Goal: Task Accomplishment & Management: Complete application form

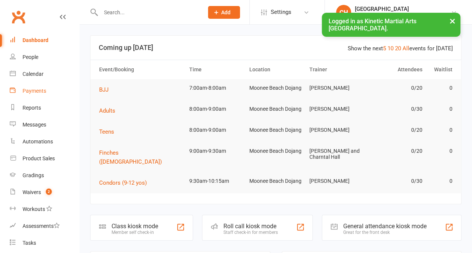
click at [42, 91] on div "Payments" at bounding box center [35, 91] width 24 height 6
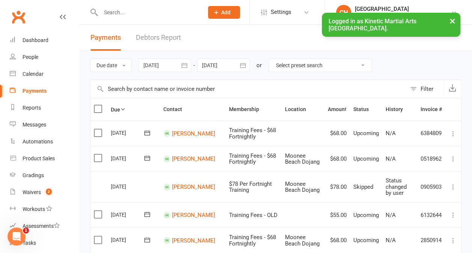
click at [144, 87] on input "text" at bounding box center [248, 89] width 316 height 18
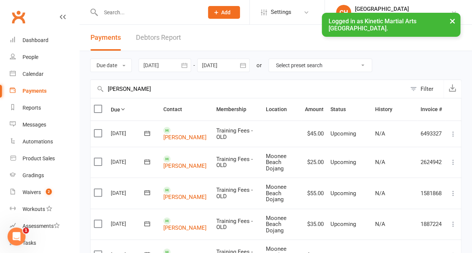
type input "[PERSON_NAME]"
click at [231, 11] on span "Add" at bounding box center [225, 12] width 9 height 6
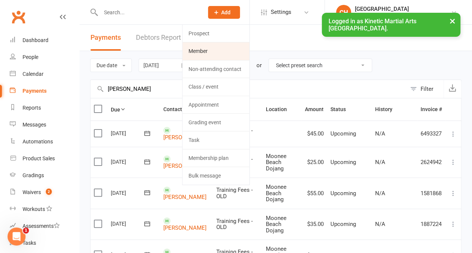
click at [226, 48] on link "Member" at bounding box center [215, 50] width 67 height 17
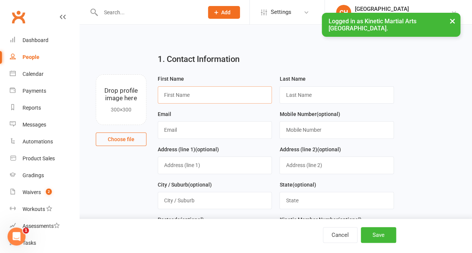
click at [189, 93] on input "text" at bounding box center [215, 94] width 115 height 17
type input "Ivy"
click at [302, 95] on input "text" at bounding box center [336, 94] width 115 height 17
click at [310, 92] on input "text" at bounding box center [336, 94] width 115 height 17
click at [261, 136] on input "text" at bounding box center [215, 129] width 115 height 17
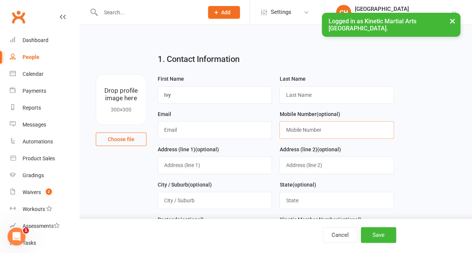
click at [295, 131] on input "text" at bounding box center [336, 129] width 115 height 17
paste input "[PHONE_NUMBER]"
click at [300, 131] on input "[PHONE_NUMBER]" at bounding box center [336, 129] width 115 height 17
click at [290, 130] on input "1-3423291" at bounding box center [336, 129] width 115 height 17
click at [286, 131] on input "13423291" at bounding box center [336, 129] width 115 height 17
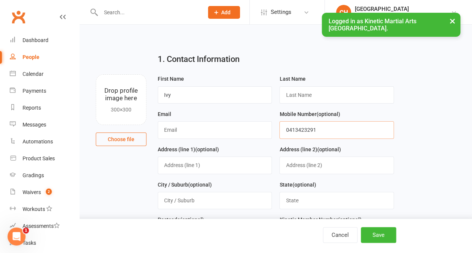
type input "0413423291"
click at [295, 102] on input "text" at bounding box center [336, 94] width 115 height 17
click at [311, 94] on input "text" at bounding box center [336, 94] width 115 height 17
paste input "Lisciotto"
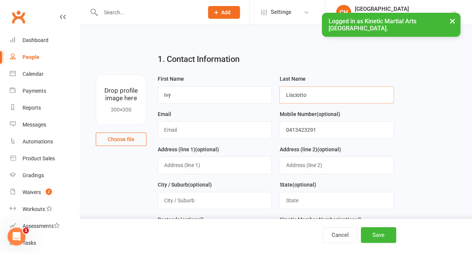
type input "Lisciotto"
click at [203, 129] on input "text" at bounding box center [215, 129] width 115 height 17
paste input "[EMAIL_ADDRESS][DOMAIN_NAME]"
type input "[EMAIL_ADDRESS][DOMAIN_NAME]"
click at [226, 166] on input "text" at bounding box center [215, 165] width 115 height 17
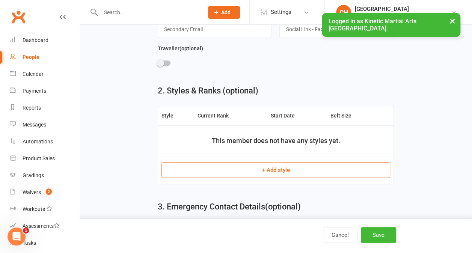
scroll to position [312, 0]
click at [275, 164] on button "+ Add style" at bounding box center [275, 170] width 229 height 16
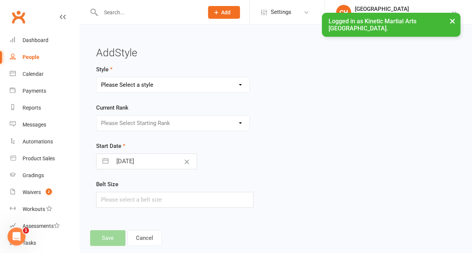
click at [245, 83] on select "Please Select a style BJJ Condors Eagles Finches Hapkido Hapkido (2) Kumdo Lead…" at bounding box center [172, 84] width 153 height 15
select select "2585"
click at [96, 77] on select "Please Select a style BJJ Condors Eagles Finches Hapkido Hapkido (2) Kumdo Lead…" at bounding box center [172, 84] width 153 height 15
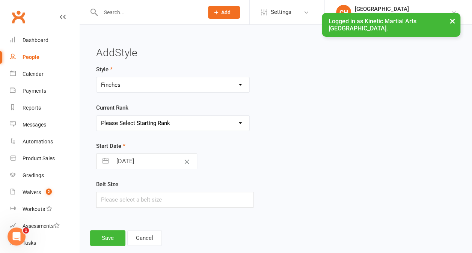
click at [175, 125] on select "Please Select Starting Rank Beginner (No tips) Tip 1 Tip 2 Tip 3 Tip 4 Tip 5 Ti…" at bounding box center [172, 123] width 153 height 15
select select "26422"
click at [96, 116] on select "Please Select Starting Rank Beginner (No tips) Tip 1 Tip 2 Tip 3 Tip 4 Tip 5 Ti…" at bounding box center [172, 123] width 153 height 15
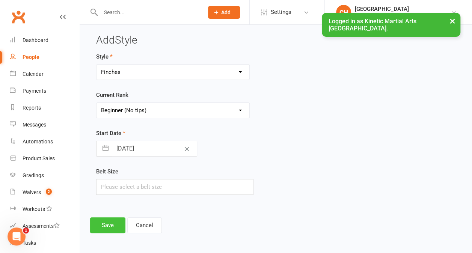
click at [116, 221] on button "Save" at bounding box center [107, 225] width 35 height 16
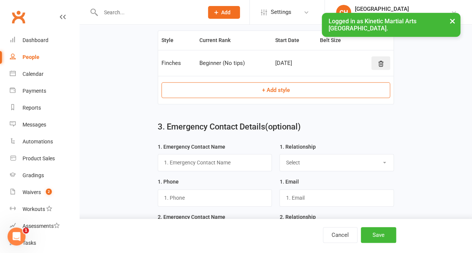
scroll to position [420, 0]
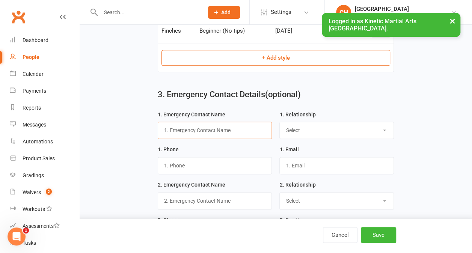
click at [237, 129] on input "text" at bounding box center [215, 130] width 115 height 17
type input "Kirra"
click at [295, 136] on div "1. Relationship Select Mother Father Wife / Girlfriend Husband / Boyfriend Gran…" at bounding box center [337, 127] width 122 height 35
click at [294, 133] on select "Select Mother Father Wife / Girlfriend Husband / Boyfriend Grandmother / Aunt G…" at bounding box center [337, 130] width 114 height 17
select select "Mother"
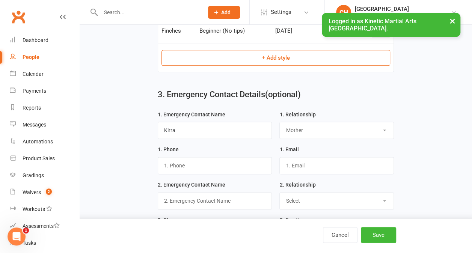
click at [280, 122] on select "Select Mother Father Wife / Girlfriend Husband / Boyfriend Grandmother / Aunt G…" at bounding box center [337, 130] width 114 height 17
click at [240, 167] on input "text" at bounding box center [215, 165] width 115 height 17
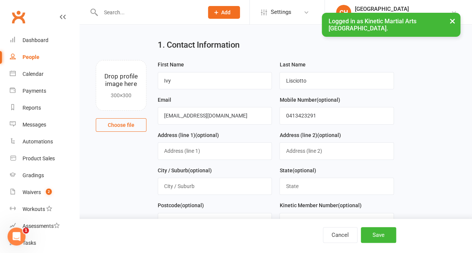
scroll to position [0, 0]
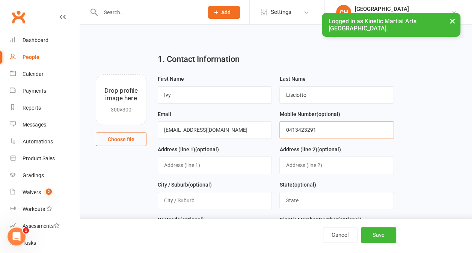
drag, startPoint x: 327, startPoint y: 128, endPoint x: 283, endPoint y: 126, distance: 44.0
click at [283, 126] on input "0413423291" at bounding box center [336, 129] width 115 height 17
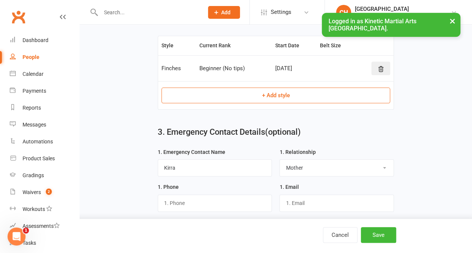
scroll to position [414, 0]
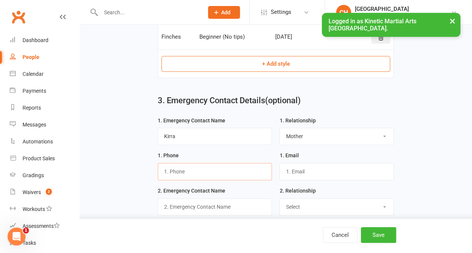
click at [204, 169] on input "text" at bounding box center [215, 171] width 115 height 17
paste input "0413423291"
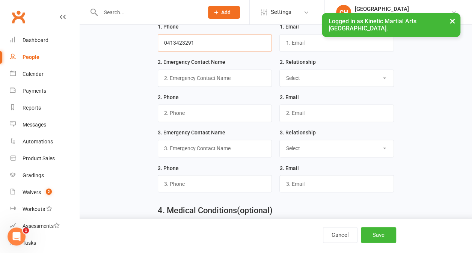
scroll to position [543, 0]
type input "0413423291"
click at [383, 234] on button "Save" at bounding box center [378, 235] width 35 height 16
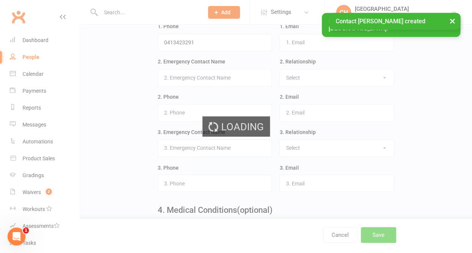
scroll to position [0, 0]
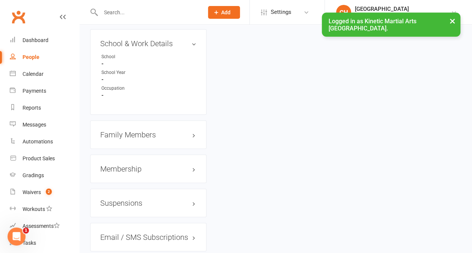
scroll to position [873, 0]
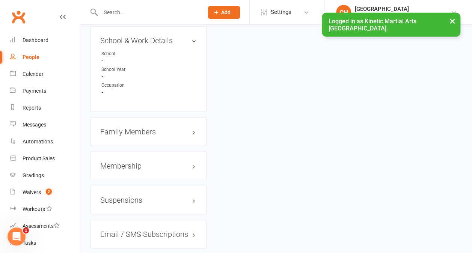
click at [154, 162] on h3 "Membership" at bounding box center [148, 166] width 96 height 8
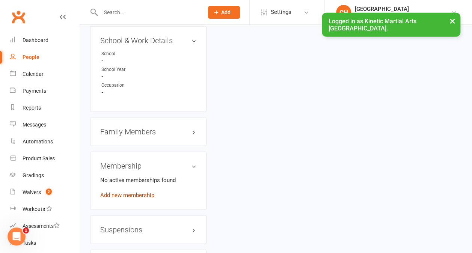
click at [147, 192] on link "Add new membership" at bounding box center [127, 195] width 54 height 7
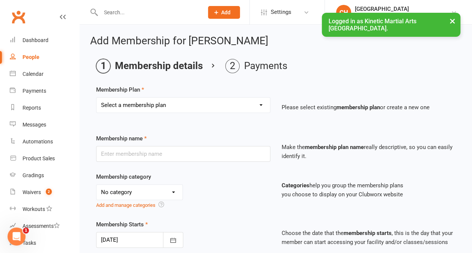
click at [199, 107] on select "Select a membership plan Create new Membership Plan Training Fees - $68 Fortnig…" at bounding box center [182, 105] width 173 height 15
select select "14"
click at [96, 98] on select "Select a membership plan Create new Membership Plan Training Fees - $68 Fortnig…" at bounding box center [182, 105] width 173 height 15
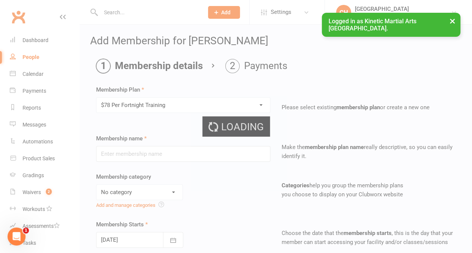
type input "$78 Per Fortnight Training"
select select "6"
type input "0"
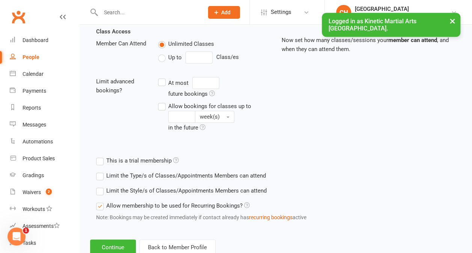
scroll to position [273, 0]
click at [125, 242] on button "Continue" at bounding box center [113, 247] width 46 height 16
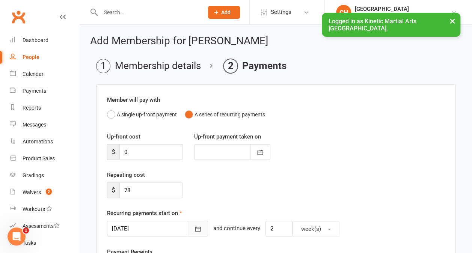
click at [195, 227] on icon "button" at bounding box center [198, 229] width 6 height 5
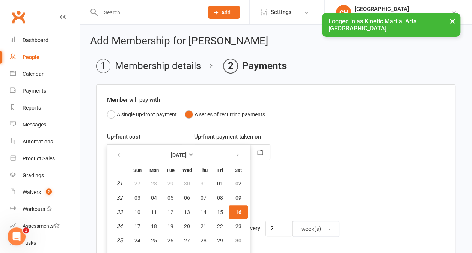
scroll to position [8, 0]
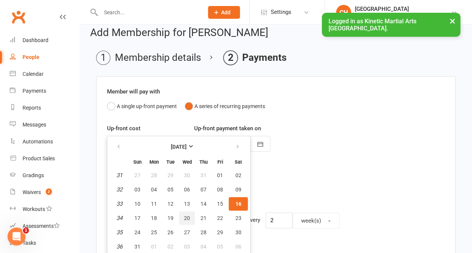
click at [185, 219] on span "20" at bounding box center [187, 218] width 6 height 6
type input "[DATE]"
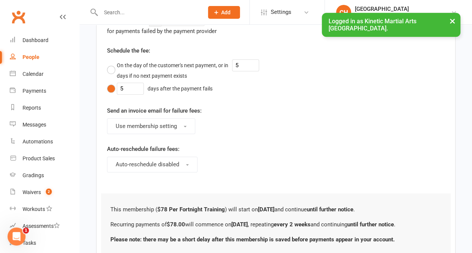
scroll to position [432, 0]
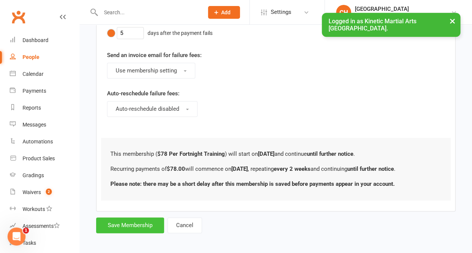
click at [148, 222] on button "Save Membership" at bounding box center [130, 225] width 68 height 16
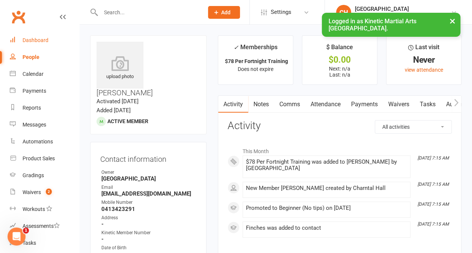
click at [38, 41] on div "Dashboard" at bounding box center [36, 40] width 26 height 6
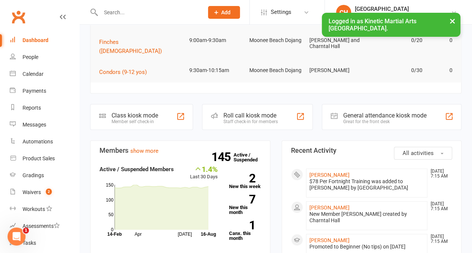
scroll to position [112, 0]
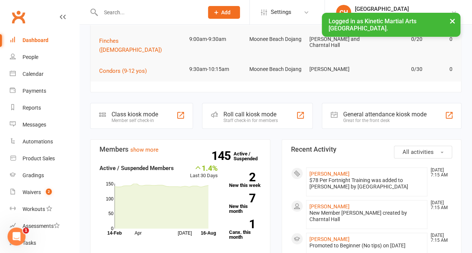
click at [116, 15] on input "text" at bounding box center [148, 12] width 100 height 11
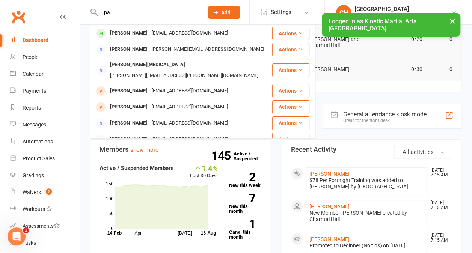
type input "p"
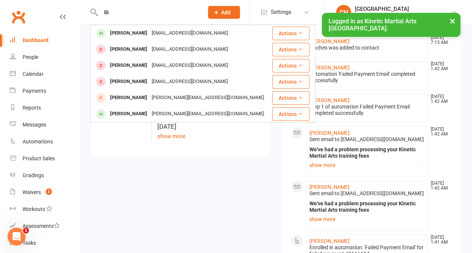
scroll to position [318, 0]
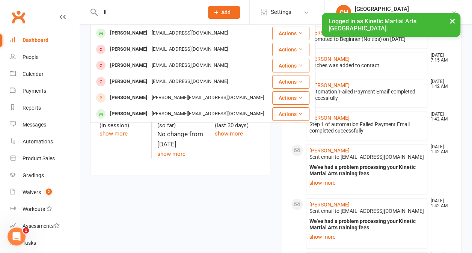
type input "l"
